Goal: Obtain resource: Obtain resource

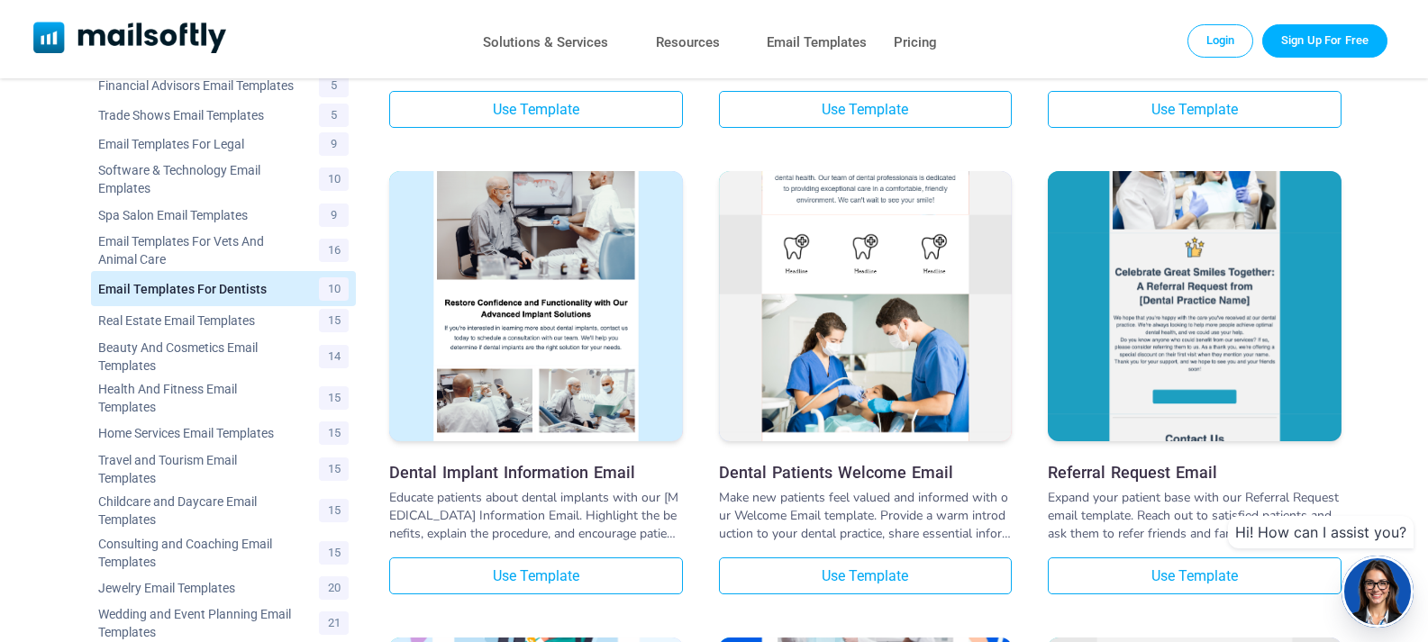
scroll to position [541, 0]
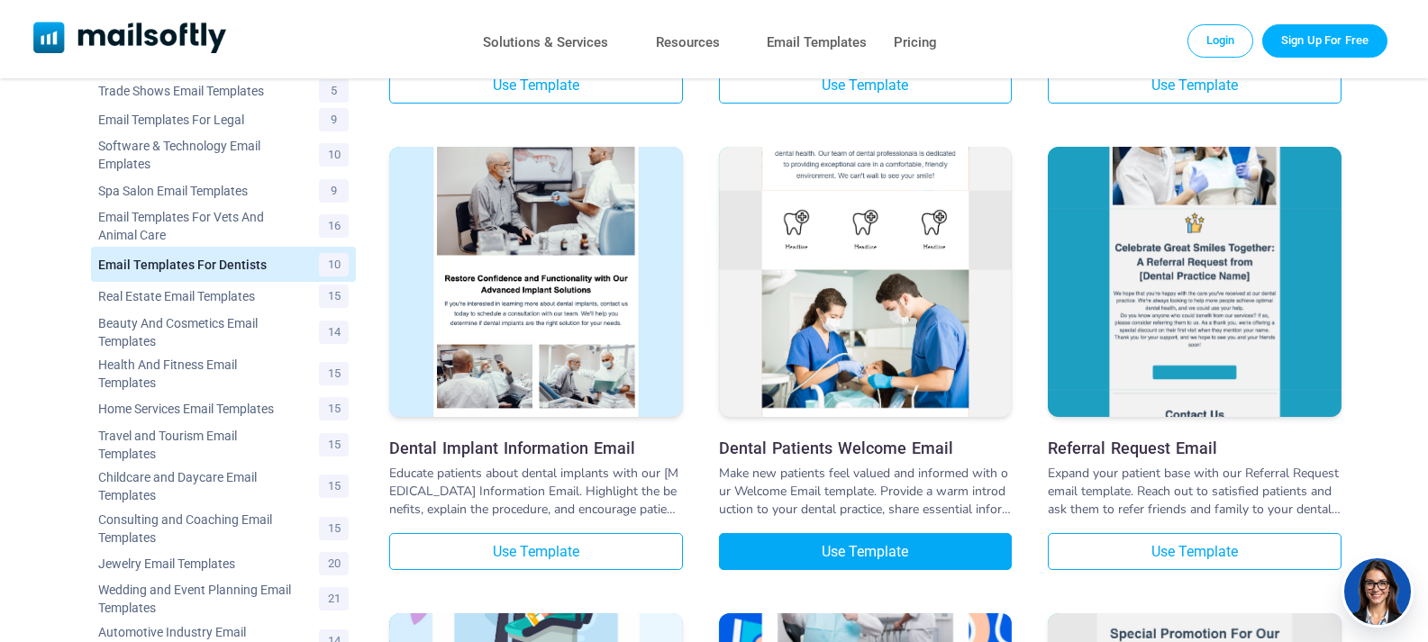
click at [868, 554] on link "Use Template" at bounding box center [866, 551] width 294 height 37
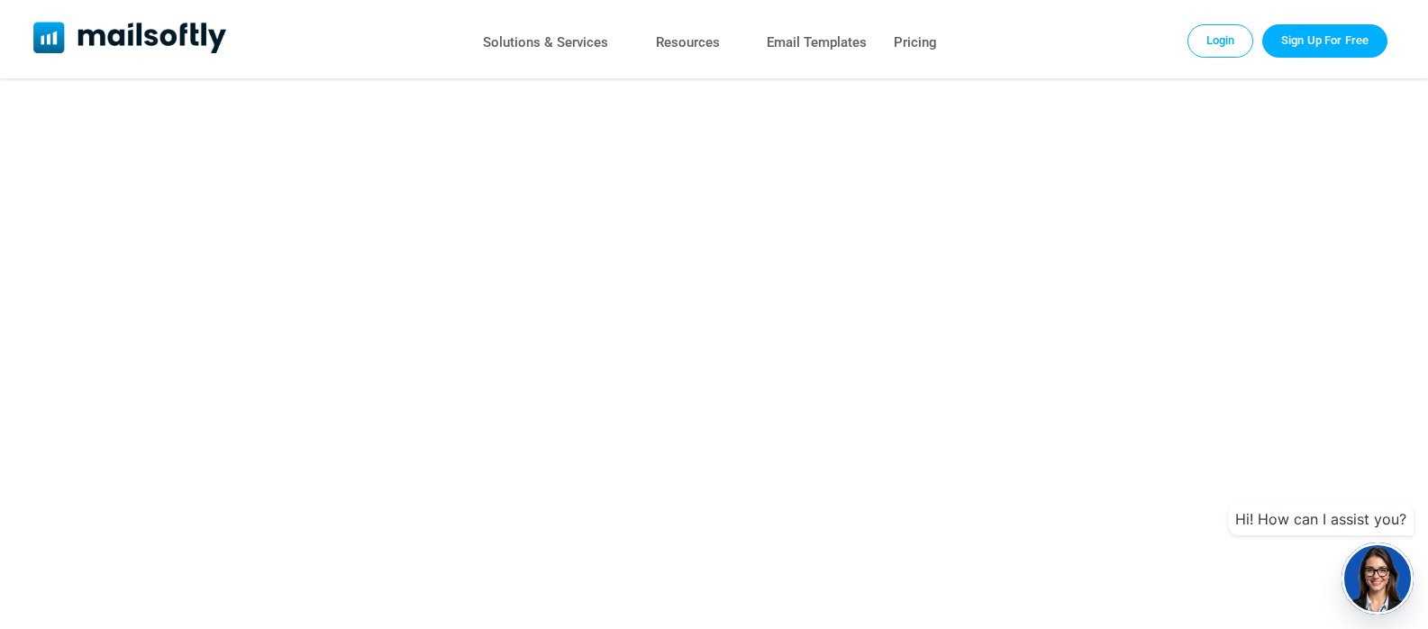
scroll to position [180, 0]
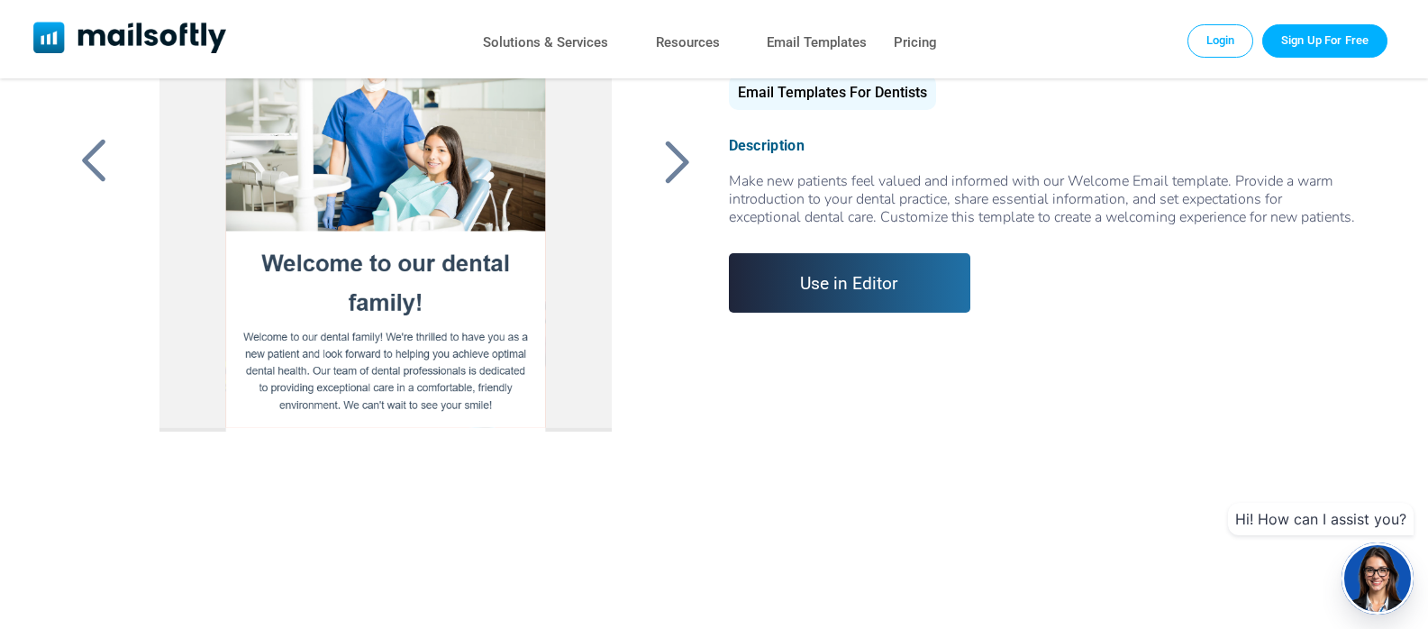
click at [818, 313] on link "Use in Editor" at bounding box center [850, 282] width 242 height 59
